Goal: Task Accomplishment & Management: Manage account settings

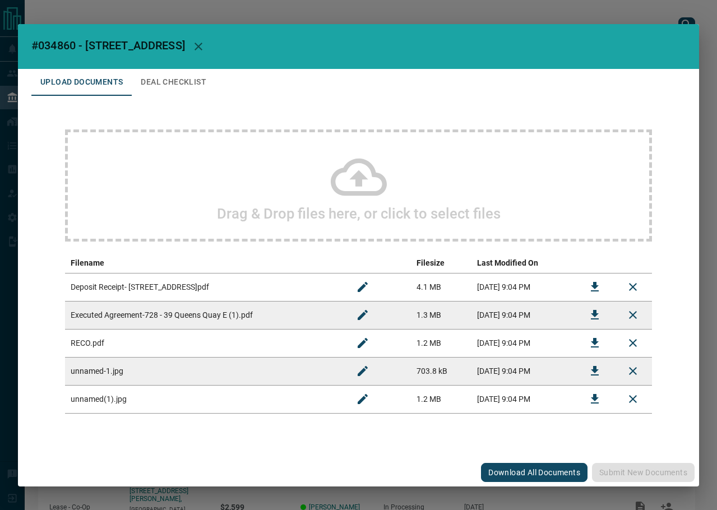
click at [60, 47] on span "#034860 - [STREET_ADDRESS]" at bounding box center [108, 45] width 154 height 13
copy span "034860"
click at [590, 308] on icon "Download" at bounding box center [594, 314] width 13 height 13
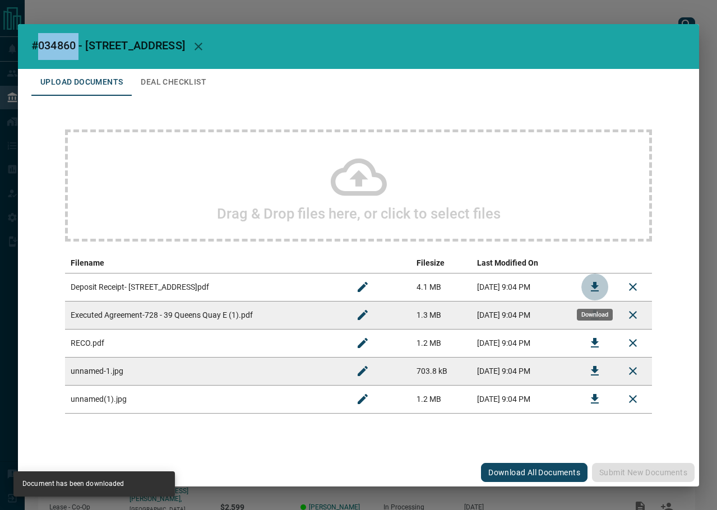
click at [588, 290] on icon "Download" at bounding box center [594, 286] width 13 height 13
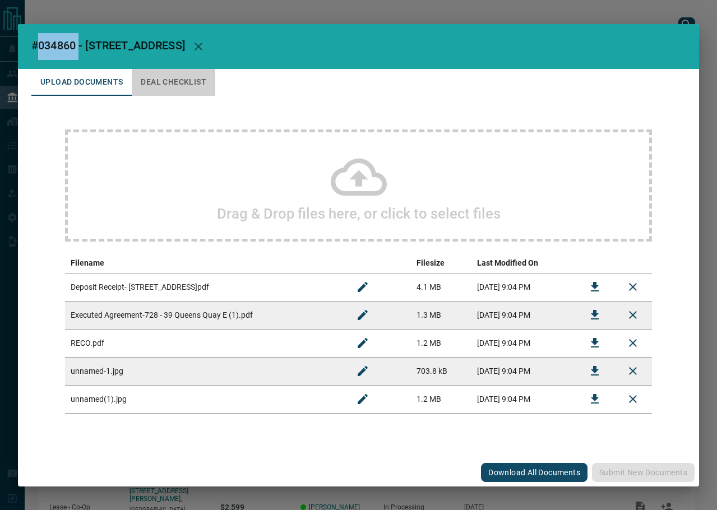
click at [187, 80] on button "Deal Checklist" at bounding box center [173, 82] width 83 height 27
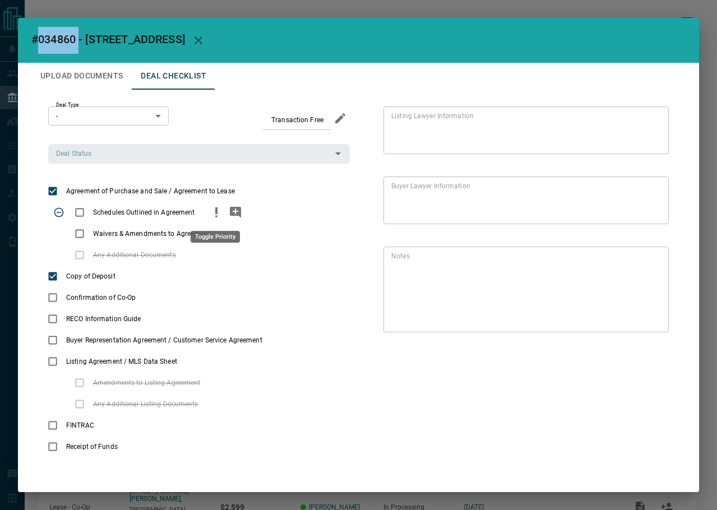
click at [212, 212] on icon "priority" at bounding box center [216, 212] width 13 height 13
click at [235, 211] on icon "add note" at bounding box center [235, 212] width 13 height 13
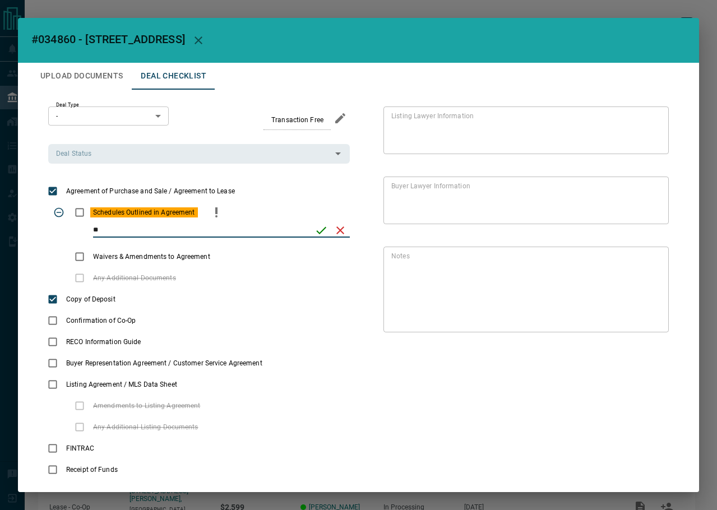
type input "*"
click at [314, 226] on icon "save" at bounding box center [320, 230] width 13 height 13
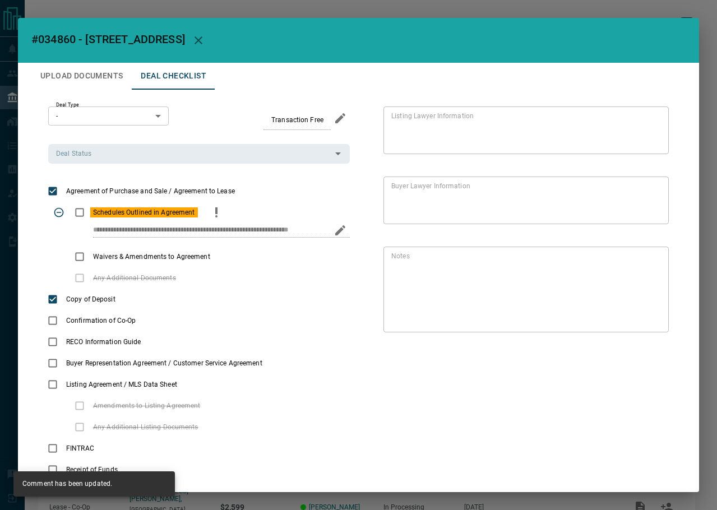
click at [342, 233] on icon "edit" at bounding box center [339, 230] width 13 height 13
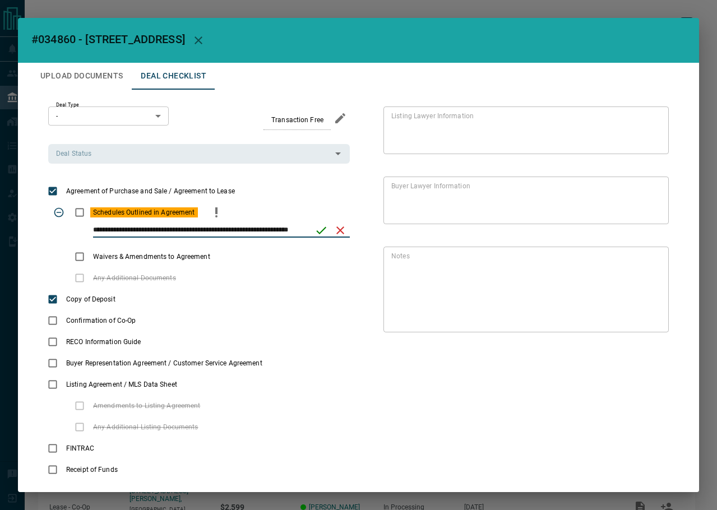
click at [156, 231] on input "**********" at bounding box center [200, 230] width 214 height 15
click at [314, 228] on icon "save" at bounding box center [320, 230] width 13 height 13
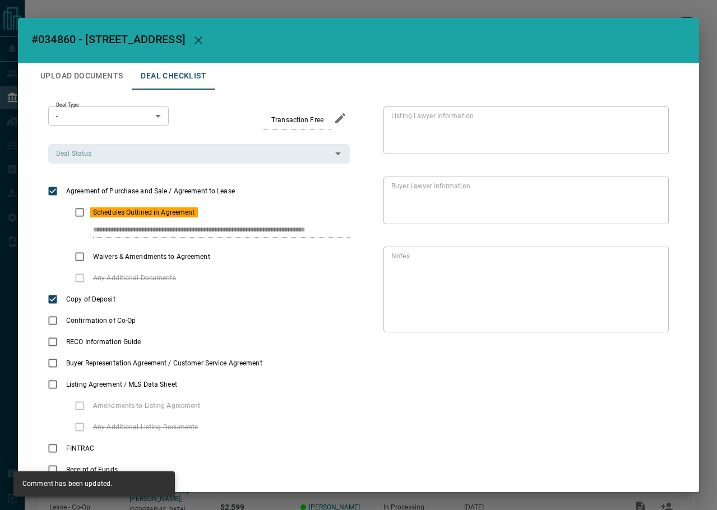
click at [335, 232] on icon "edit" at bounding box center [340, 230] width 10 height 10
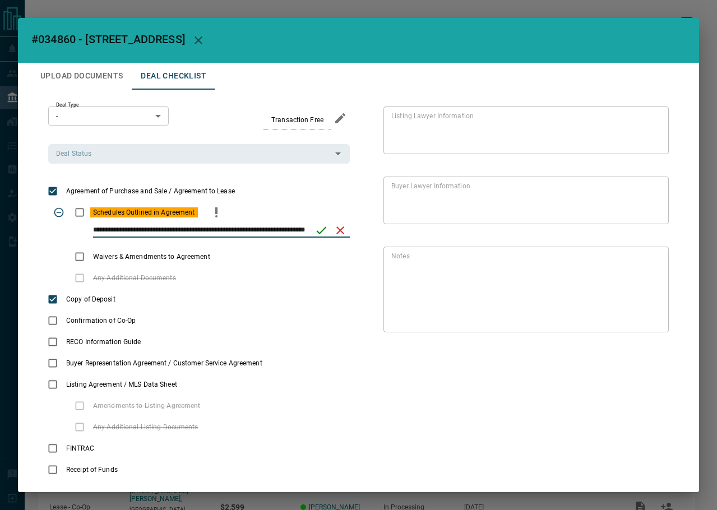
drag, startPoint x: 165, startPoint y: 228, endPoint x: 154, endPoint y: 229, distance: 11.8
click at [154, 229] on input "**********" at bounding box center [200, 230] width 214 height 15
type input "**********"
click at [319, 233] on icon "save" at bounding box center [320, 230] width 13 height 13
click at [129, 152] on input "Deal Status" at bounding box center [190, 153] width 276 height 12
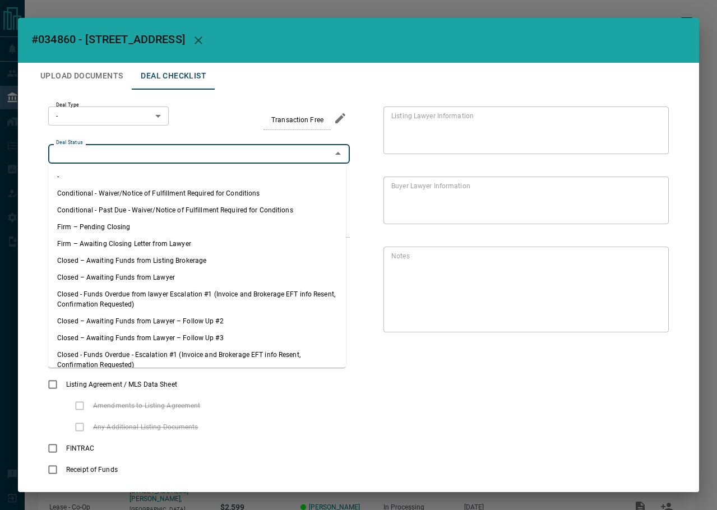
click at [96, 226] on li "Firm – Pending Closing" at bounding box center [197, 227] width 298 height 17
type input "**********"
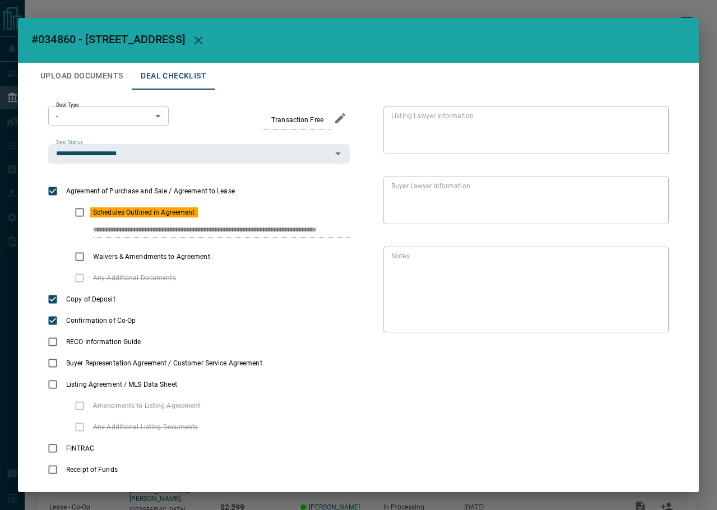
click at [96, 123] on body "Lead Transfers Leads Deals Listings Campaigns Quota Rules Agent Quotas Admin Mo…" at bounding box center [358, 298] width 717 height 597
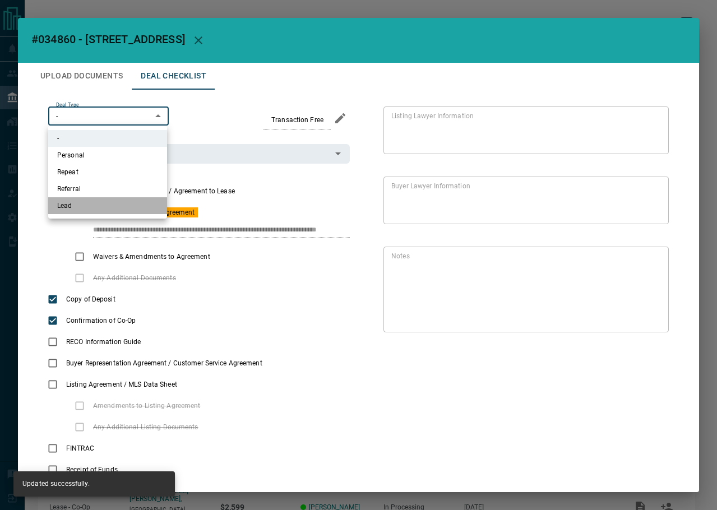
drag, startPoint x: 81, startPoint y: 204, endPoint x: 78, endPoint y: 152, distance: 52.2
click at [81, 205] on li "Lead" at bounding box center [107, 205] width 119 height 17
type input "*"
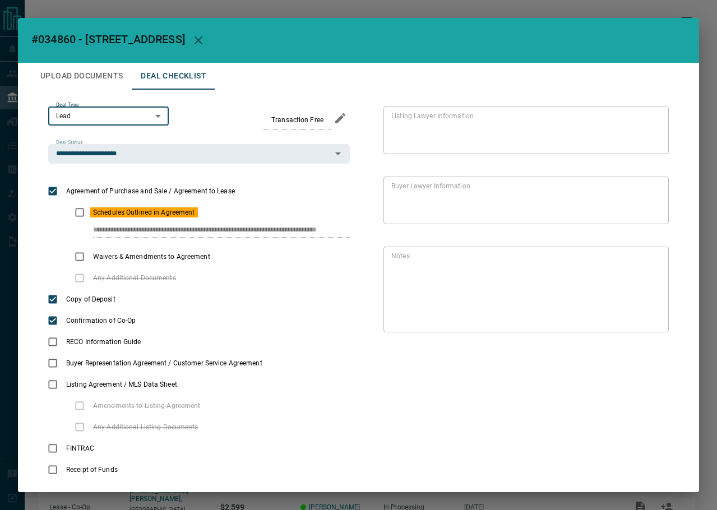
click at [77, 63] on button "Upload Documents" at bounding box center [81, 76] width 100 height 27
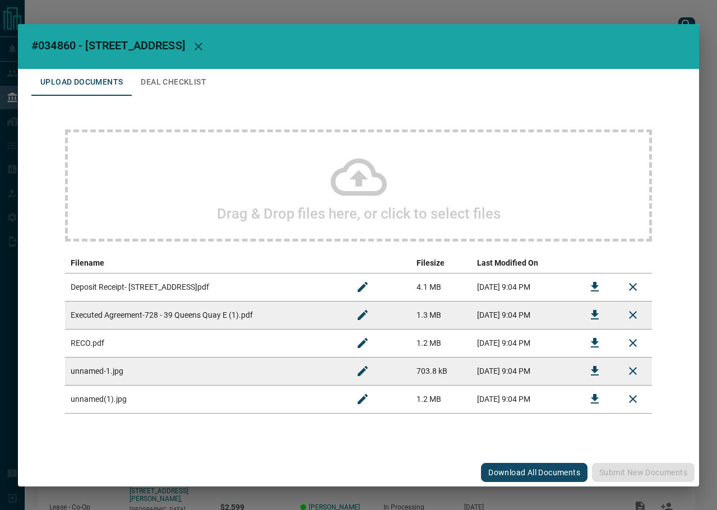
click at [77, 73] on button "Upload Documents" at bounding box center [81, 82] width 100 height 27
click at [588, 346] on icon "Download" at bounding box center [594, 342] width 13 height 13
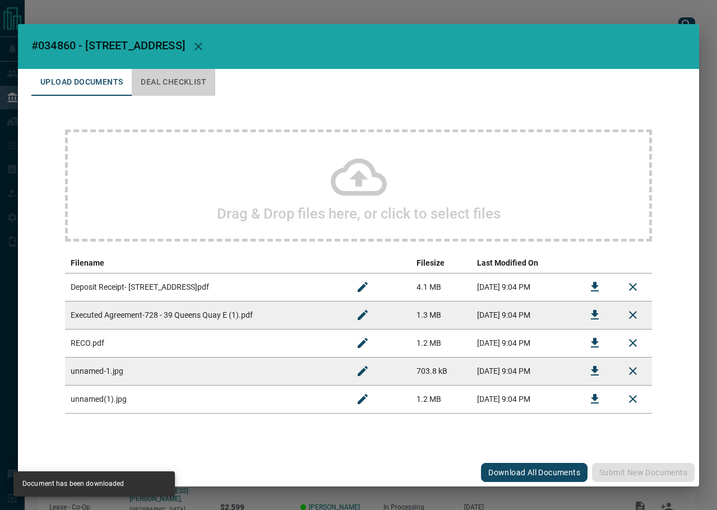
click at [166, 78] on button "Deal Checklist" at bounding box center [173, 82] width 83 height 27
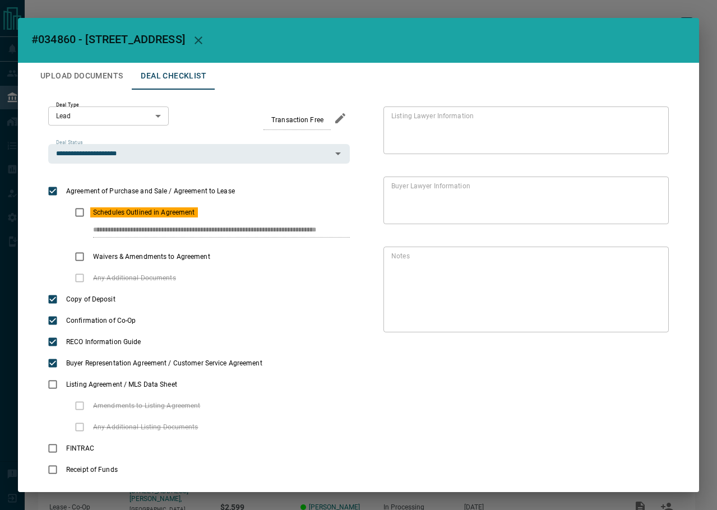
click at [95, 75] on button "Upload Documents" at bounding box center [81, 76] width 100 height 27
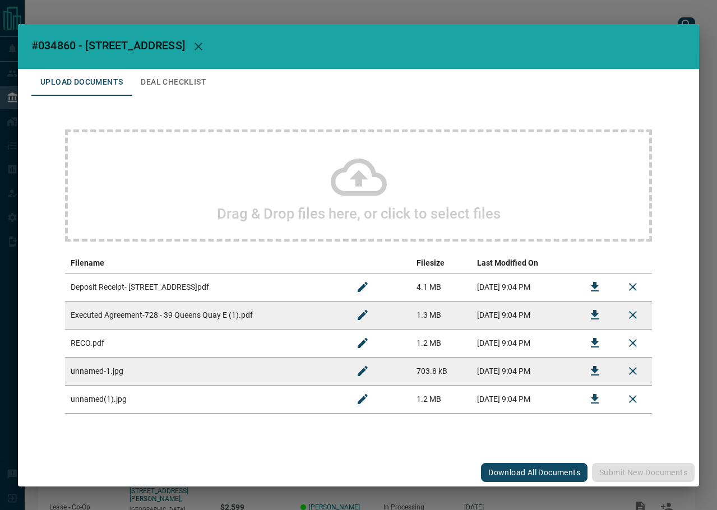
drag, startPoint x: 146, startPoint y: 104, endPoint x: 177, endPoint y: 79, distance: 39.8
click at [147, 101] on div "Drag & Drop files here, or click to select files Filename Filesize Last Modifie…" at bounding box center [358, 271] width 654 height 351
click at [177, 79] on button "Deal Checklist" at bounding box center [173, 82] width 83 height 27
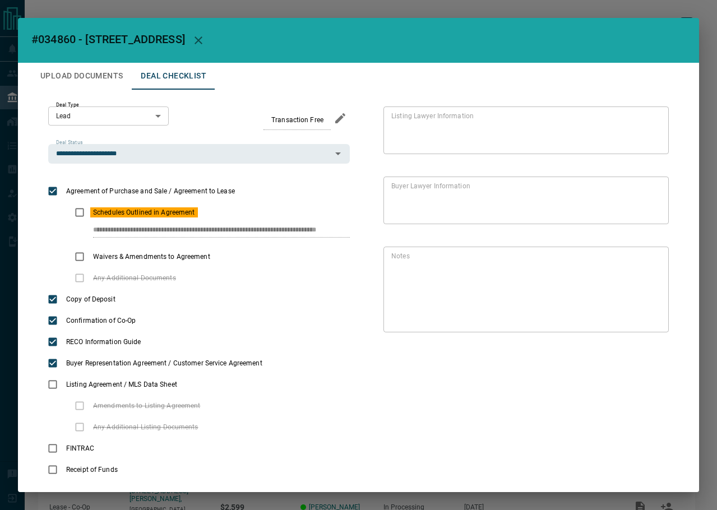
click at [75, 77] on button "Upload Documents" at bounding box center [81, 76] width 100 height 27
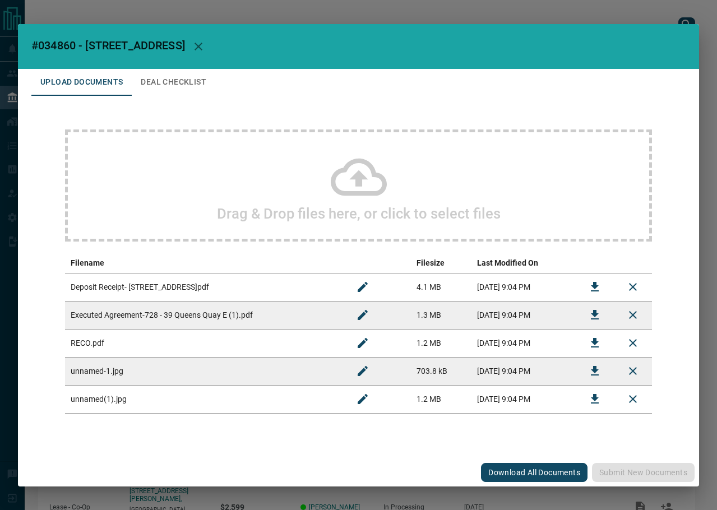
click at [196, 189] on div "Drag & Drop files here, or click to select files" at bounding box center [358, 185] width 587 height 112
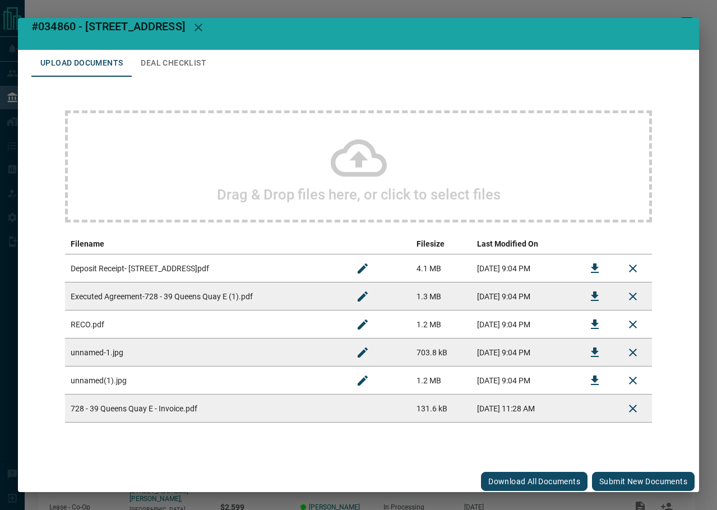
scroll to position [17, 0]
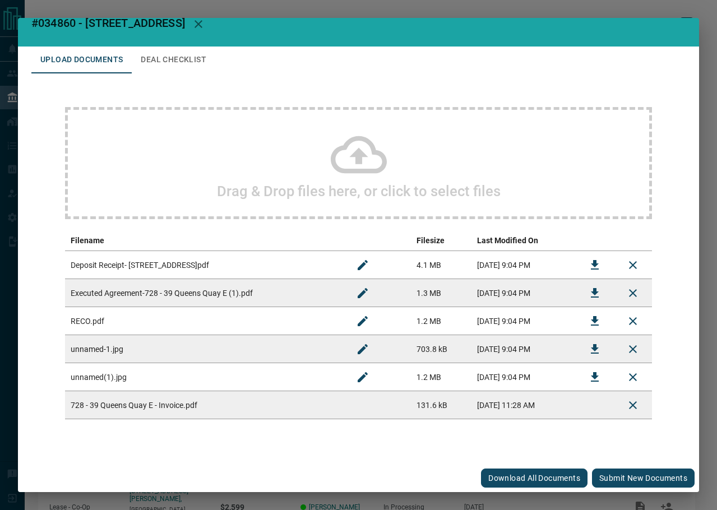
click at [615, 474] on button "Submit new documents" at bounding box center [643, 477] width 103 height 19
click at [152, 45] on h2 "#034860 - [STREET_ADDRESS]" at bounding box center [358, 24] width 681 height 45
click at [156, 62] on button "Deal Checklist" at bounding box center [173, 60] width 83 height 27
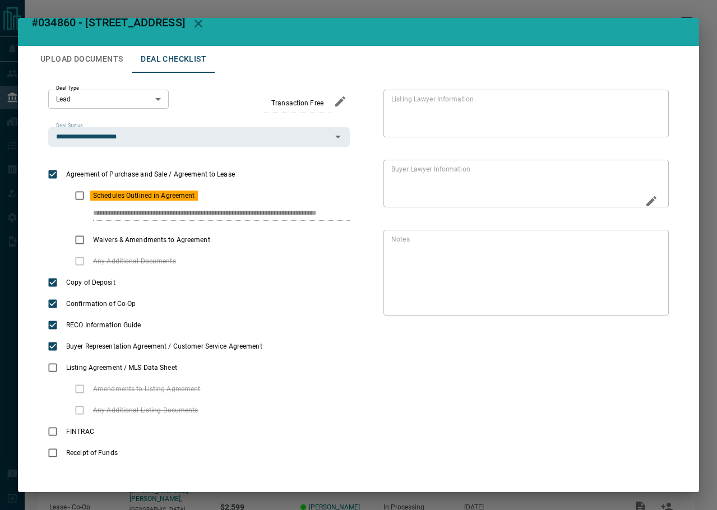
scroll to position [0, 6]
drag, startPoint x: 87, startPoint y: 212, endPoint x: 434, endPoint y: 188, distance: 347.2
click at [432, 203] on div "**********" at bounding box center [358, 276] width 654 height 407
